Goal: Task Accomplishment & Management: Use online tool/utility

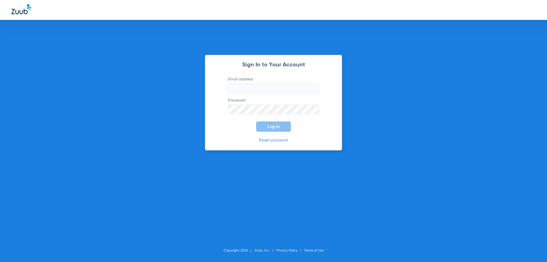
type input "[EMAIL_ADDRESS][DOMAIN_NAME]"
click at [275, 129] on button "Log In" at bounding box center [273, 126] width 35 height 10
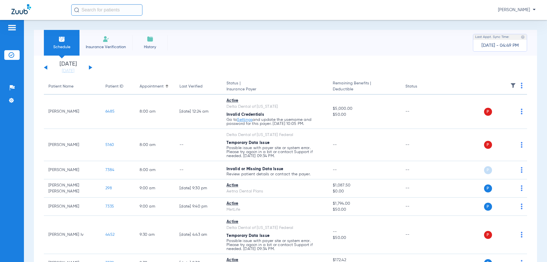
click at [89, 66] on button at bounding box center [90, 67] width 3 height 4
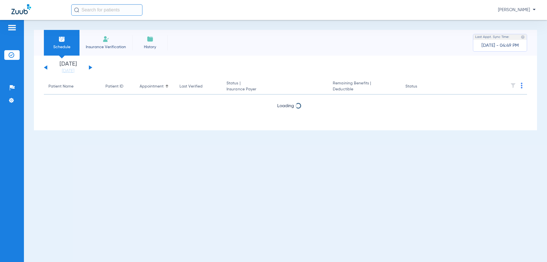
click at [90, 67] on button at bounding box center [90, 67] width 3 height 4
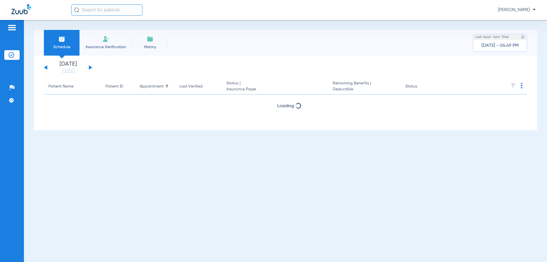
click at [90, 67] on button at bounding box center [90, 67] width 3 height 4
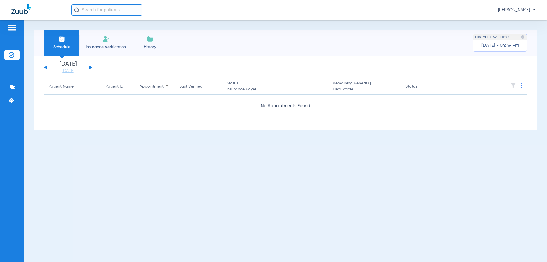
click at [90, 67] on button at bounding box center [90, 67] width 3 height 4
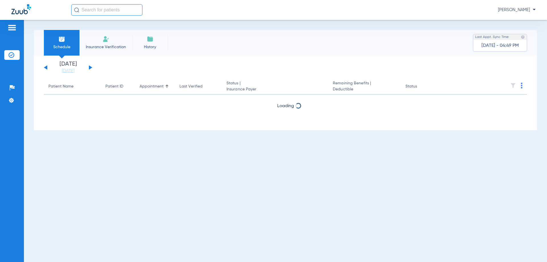
click at [90, 67] on button at bounding box center [90, 67] width 3 height 4
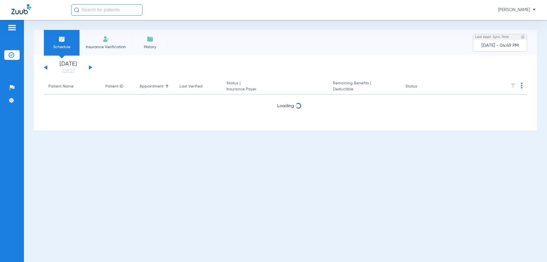
click at [90, 67] on button at bounding box center [90, 67] width 3 height 4
click at [91, 66] on button at bounding box center [90, 67] width 3 height 4
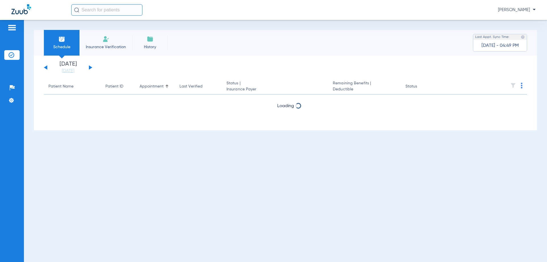
click at [91, 66] on button at bounding box center [90, 67] width 3 height 4
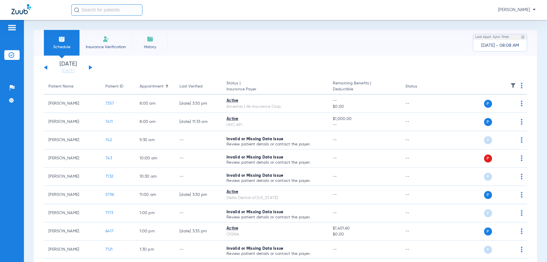
click at [89, 67] on button at bounding box center [90, 67] width 3 height 4
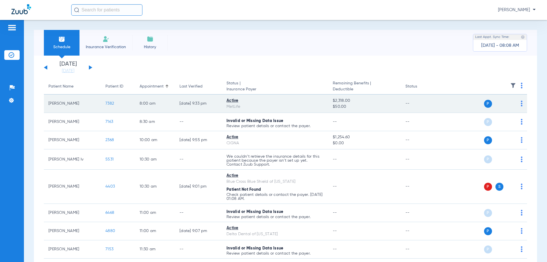
click at [521, 104] on img at bounding box center [522, 104] width 2 height 6
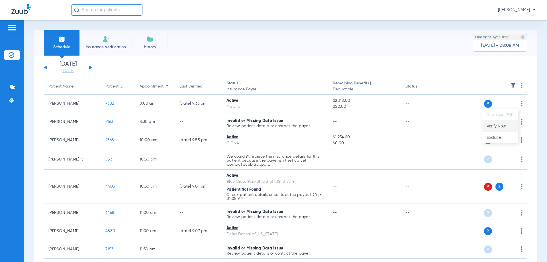
click at [508, 126] on span "Verify Now" at bounding box center [499, 126] width 27 height 4
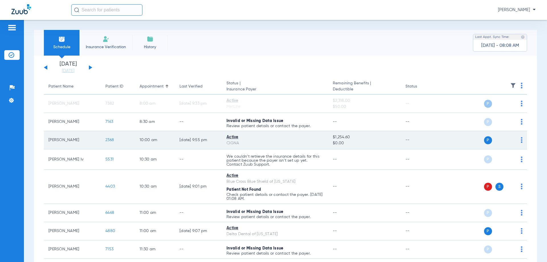
click at [521, 140] on img at bounding box center [522, 140] width 2 height 6
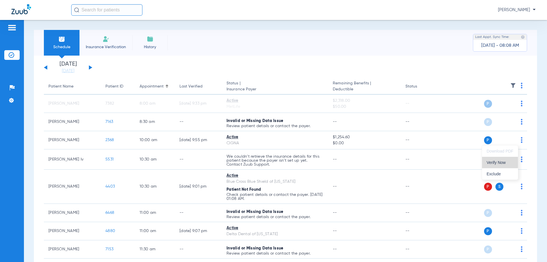
click at [506, 163] on span "Verify Now" at bounding box center [499, 162] width 27 height 4
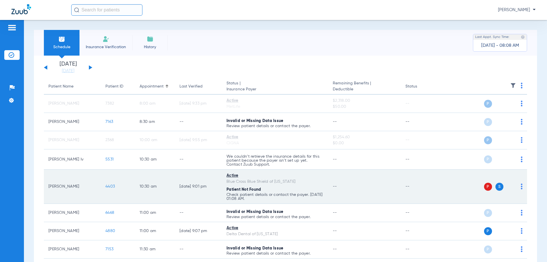
click at [521, 187] on img at bounding box center [522, 186] width 2 height 6
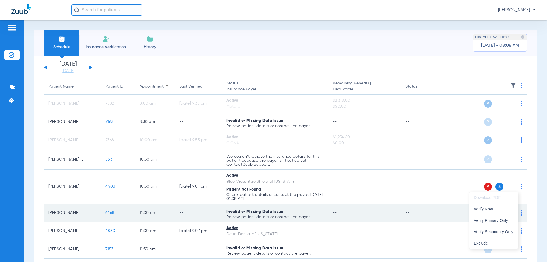
click at [494, 209] on span "Verify Now" at bounding box center [494, 209] width 40 height 4
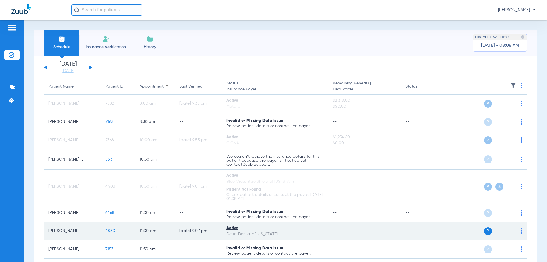
click at [521, 231] on img at bounding box center [522, 231] width 2 height 6
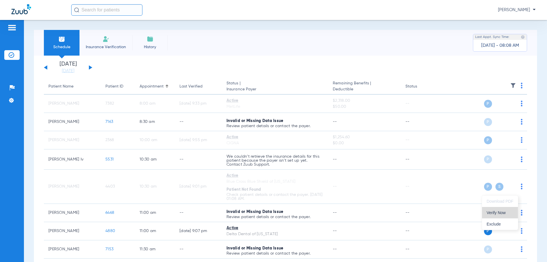
click at [495, 212] on span "Verify Now" at bounding box center [499, 212] width 27 height 4
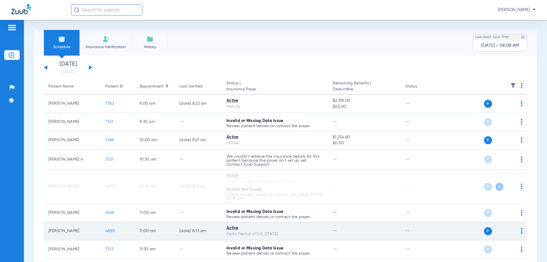
click at [107, 232] on span "4880" at bounding box center [110, 231] width 10 height 4
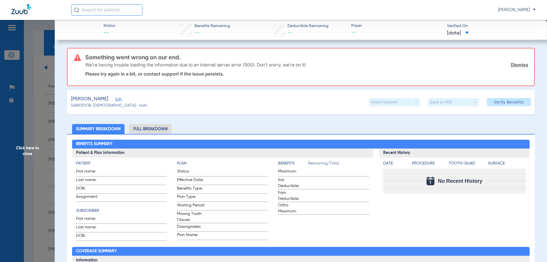
click at [17, 119] on span "Click here to close" at bounding box center [27, 151] width 55 height 262
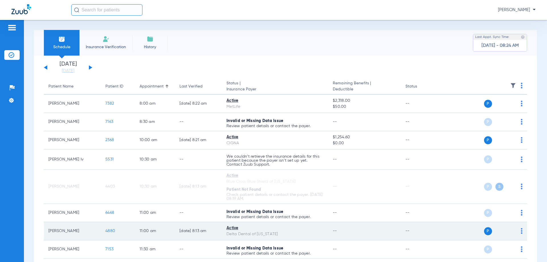
click at [521, 231] on img at bounding box center [522, 231] width 2 height 6
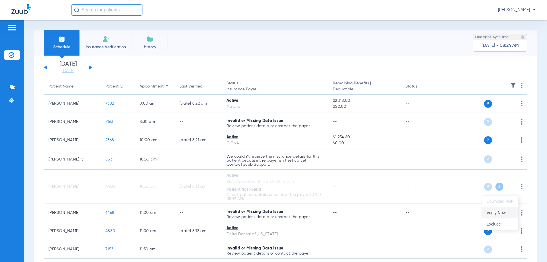
click at [499, 212] on span "Verify Now" at bounding box center [499, 212] width 27 height 4
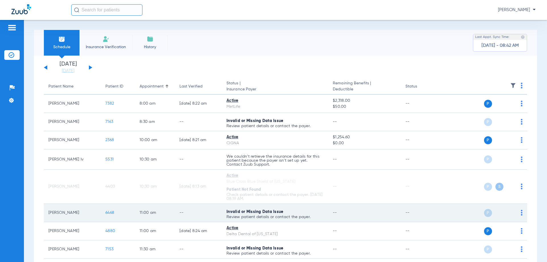
scroll to position [28, 0]
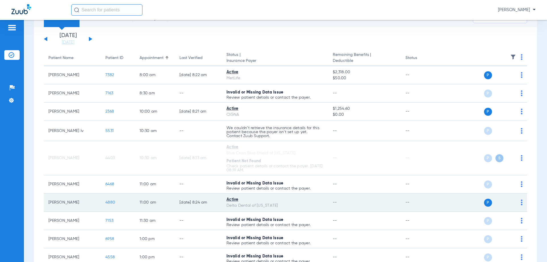
click at [109, 203] on span "4880" at bounding box center [110, 202] width 10 height 4
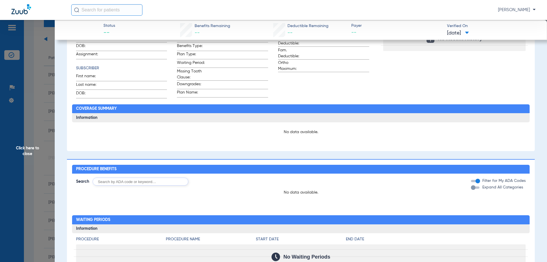
scroll to position [244, 0]
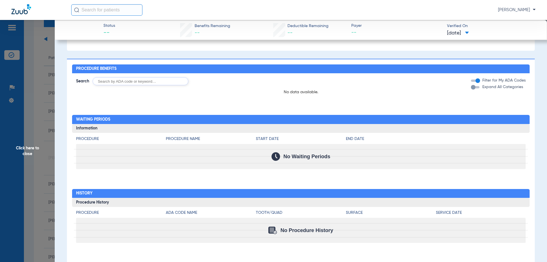
click at [17, 132] on span "Click here to close" at bounding box center [27, 151] width 55 height 262
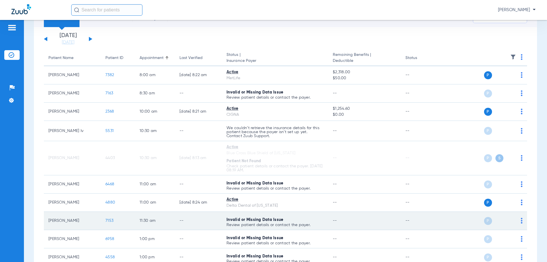
scroll to position [171, 0]
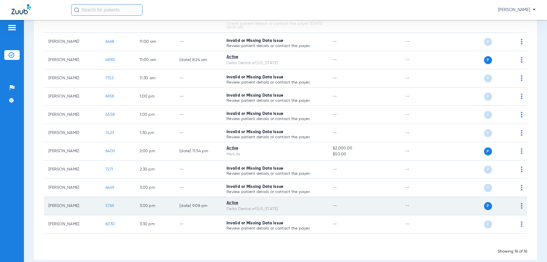
click at [107, 205] on span "5769" at bounding box center [109, 206] width 9 height 4
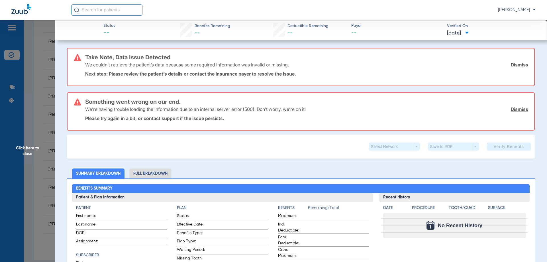
click at [12, 119] on span "Click here to close" at bounding box center [27, 151] width 55 height 262
